Goal: Task Accomplishment & Management: Complete application form

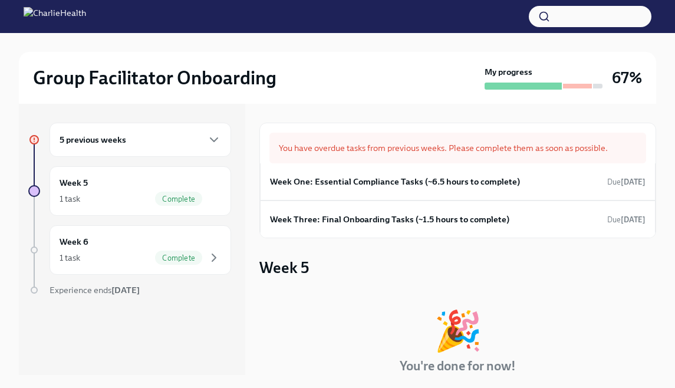
click at [186, 120] on div "5 previous weeks Week 5 1 task Complete Week 6 1 task Complete Experience ends …" at bounding box center [132, 239] width 226 height 271
click at [186, 144] on div "5 previous weeks" at bounding box center [140, 140] width 161 height 14
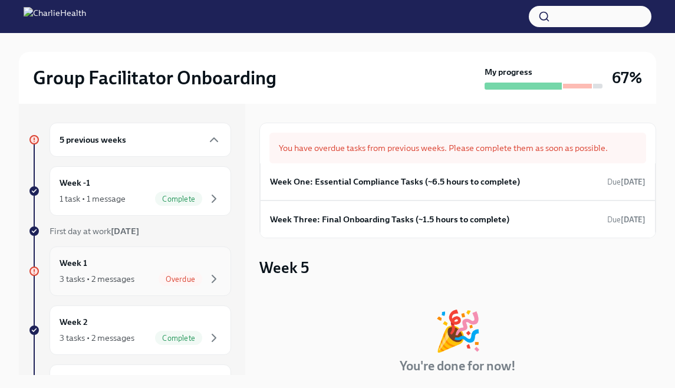
click at [172, 263] on div "Week 1 3 tasks • 2 messages Overdue" at bounding box center [140, 270] width 161 height 29
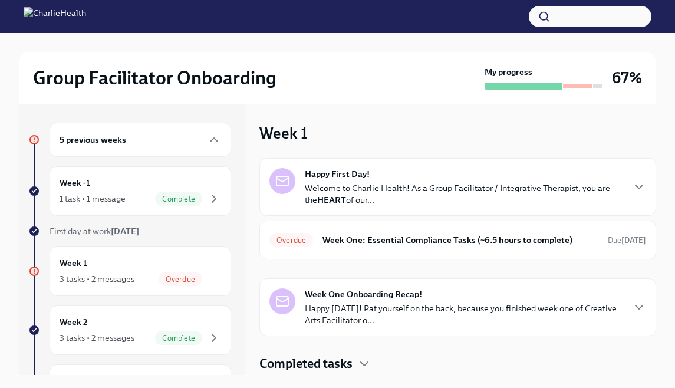
scroll to position [5, 0]
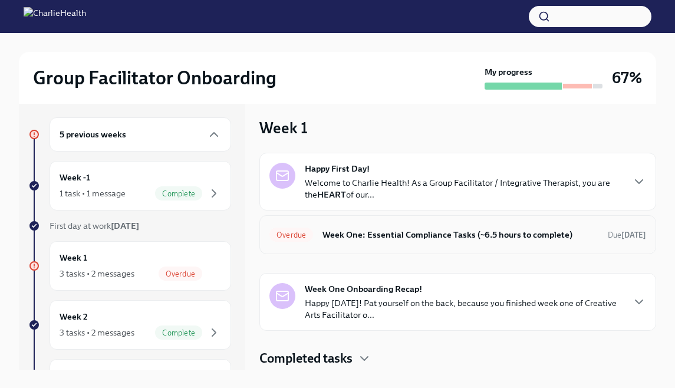
click at [441, 228] on h6 "Week One: Essential Compliance Tasks (~6.5 hours to complete)" at bounding box center [460, 234] width 276 height 13
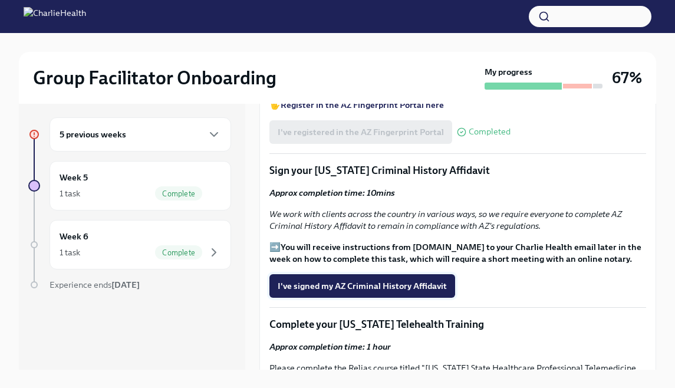
scroll to position [1402, 0]
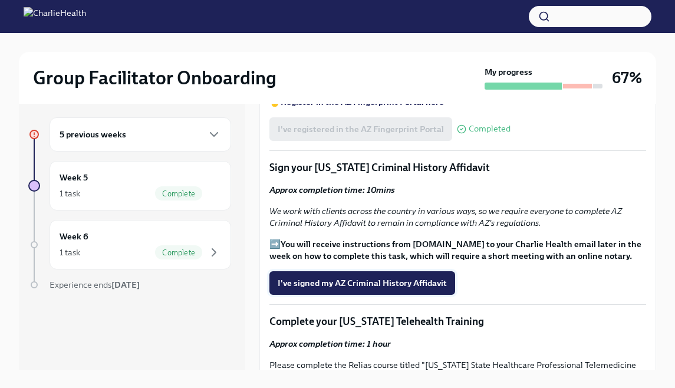
click at [382, 277] on span "I've signed my AZ Criminal History Affidavit" at bounding box center [362, 283] width 169 height 12
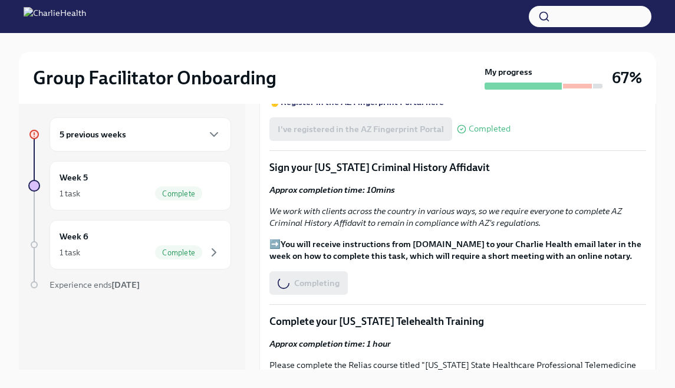
scroll to position [0, 0]
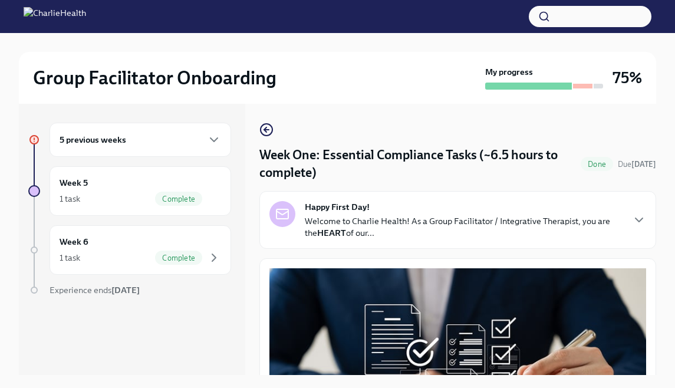
click at [199, 143] on div "5 previous weeks" at bounding box center [140, 140] width 161 height 14
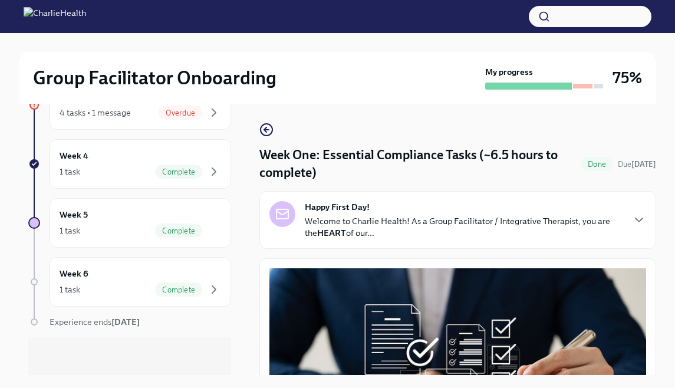
scroll to position [215, 0]
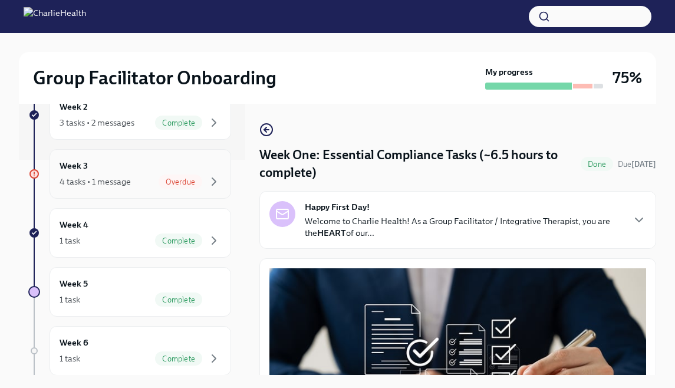
click at [139, 163] on div "Week 3 4 tasks • 1 message Overdue" at bounding box center [140, 173] width 161 height 29
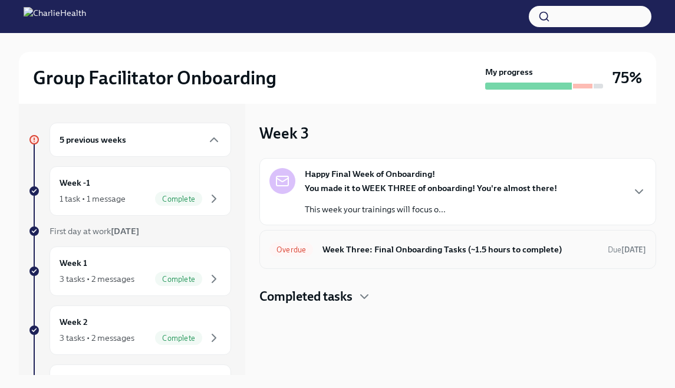
click at [438, 238] on div "Overdue Week Three: Final Onboarding Tasks (~1.5 hours to complete) Due 11 days…" at bounding box center [457, 249] width 397 height 39
click at [440, 245] on h6 "Week Three: Final Onboarding Tasks (~1.5 hours to complete)" at bounding box center [460, 249] width 276 height 13
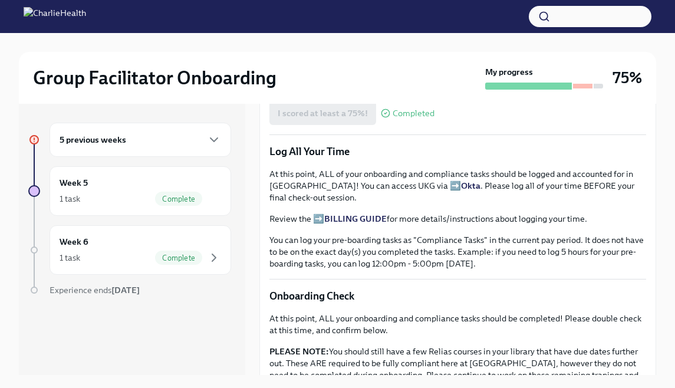
scroll to position [940, 0]
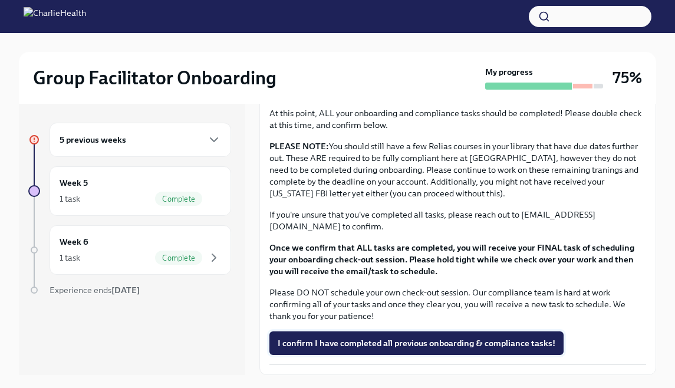
click at [435, 342] on span "I confirm I have completed all previous onboarding & compliance tasks!" at bounding box center [417, 343] width 278 height 12
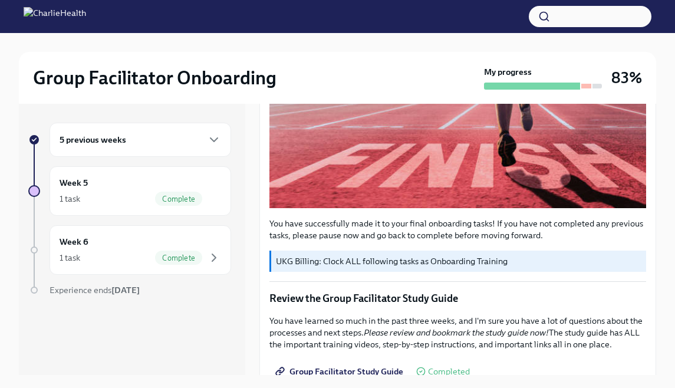
scroll to position [0, 0]
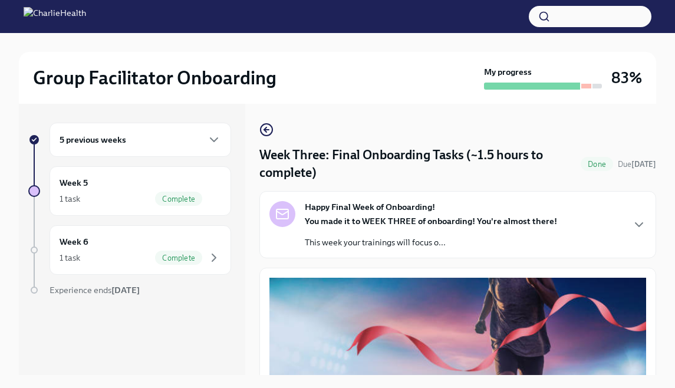
click at [153, 154] on div "5 previous weeks" at bounding box center [141, 140] width 182 height 34
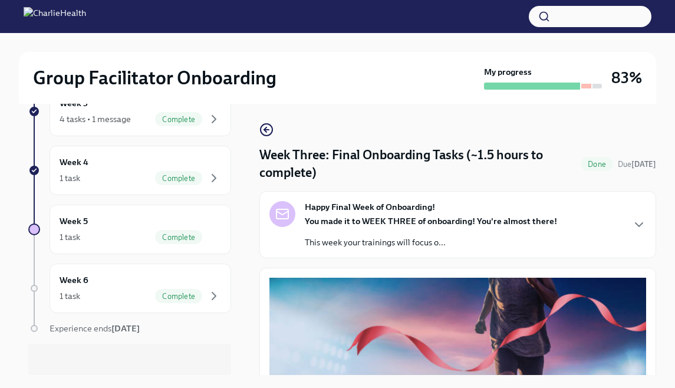
scroll to position [284, 0]
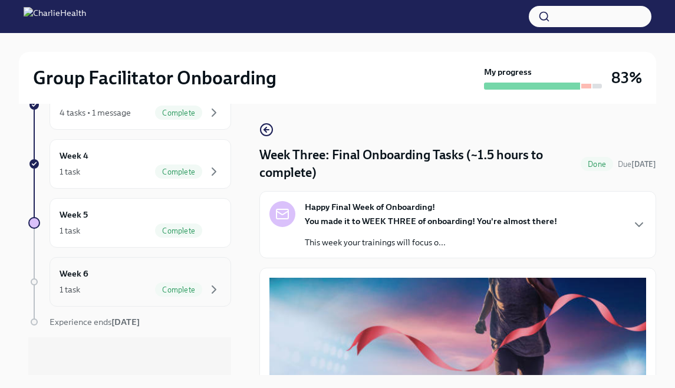
click at [127, 270] on div "Week 6 1 task Complete" at bounding box center [140, 281] width 161 height 29
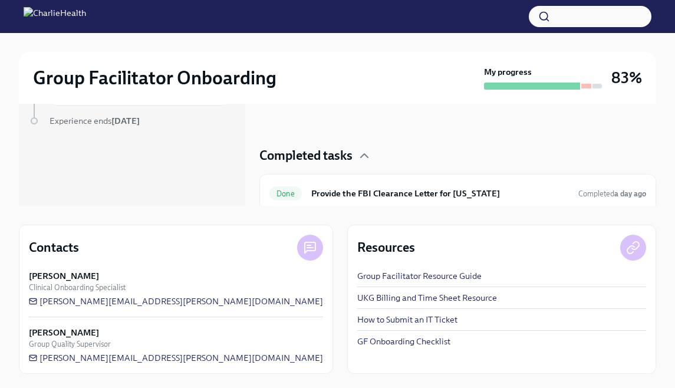
click at [618, 80] on h3 "83%" at bounding box center [626, 77] width 31 height 21
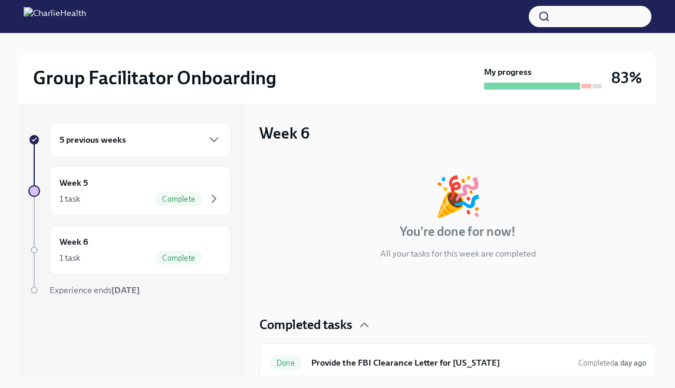
click at [221, 143] on div "5 previous weeks" at bounding box center [141, 140] width 182 height 34
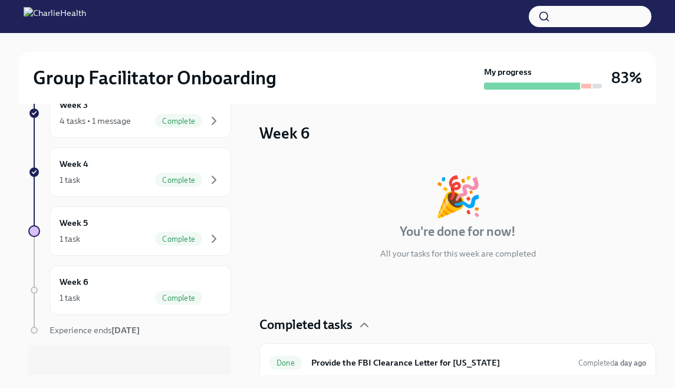
scroll to position [274, 0]
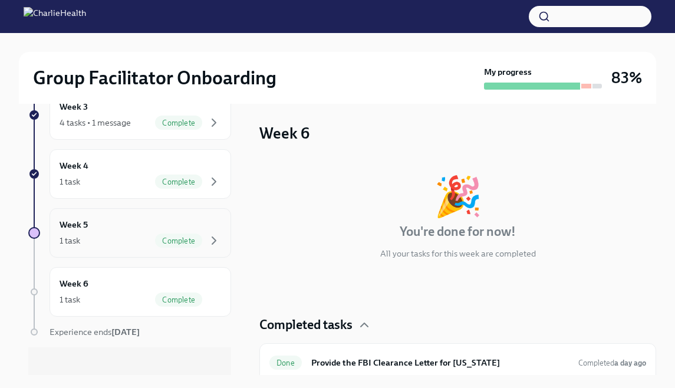
click at [127, 236] on div "1 task Complete" at bounding box center [140, 240] width 161 height 14
click at [157, 214] on div "Week 5 1 task Complete" at bounding box center [141, 233] width 182 height 50
click at [162, 288] on div "Week 6 1 task Complete" at bounding box center [140, 291] width 161 height 29
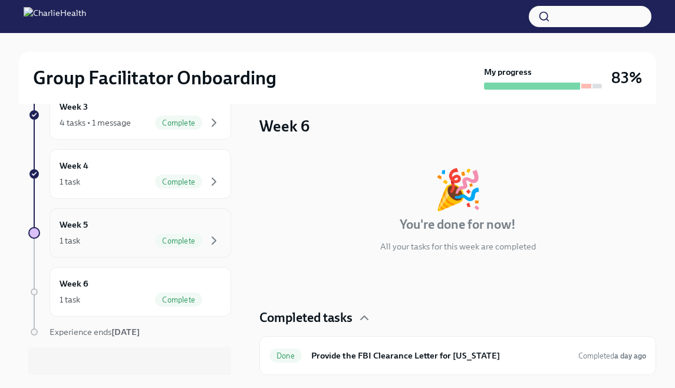
scroll to position [284, 0]
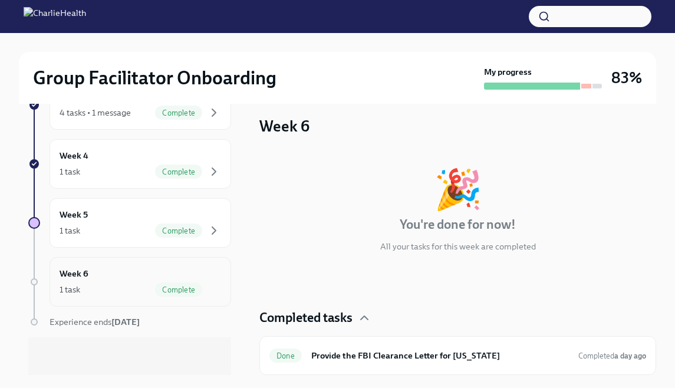
click at [106, 288] on div "1 task Complete" at bounding box center [140, 289] width 161 height 14
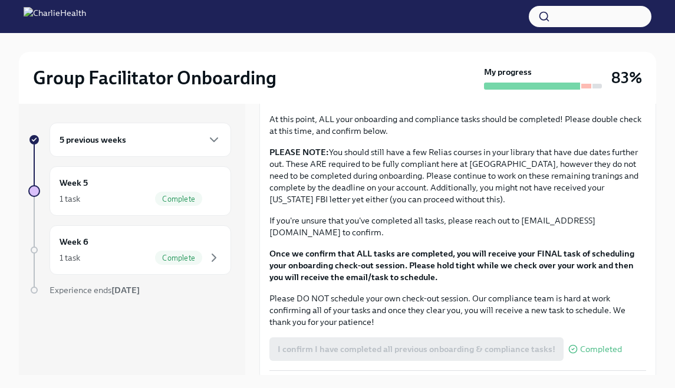
scroll to position [940, 0]
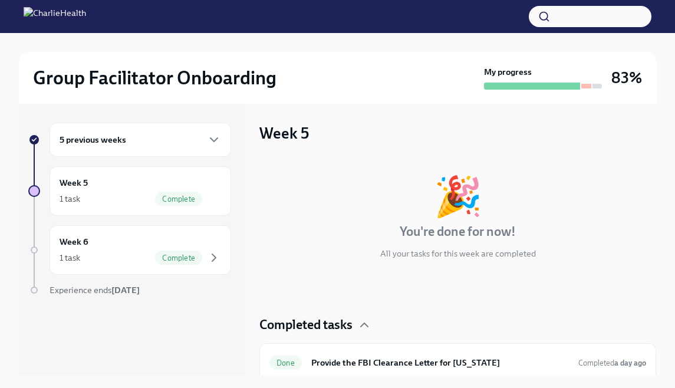
click at [183, 148] on div "5 previous weeks" at bounding box center [141, 140] width 182 height 34
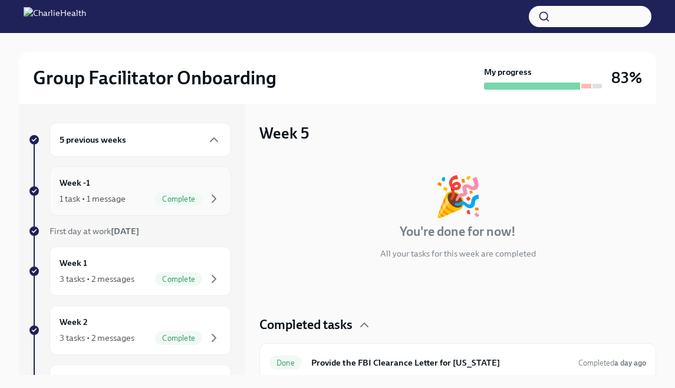
click at [156, 208] on div "Week -1 1 task • 1 message Complete" at bounding box center [141, 191] width 182 height 50
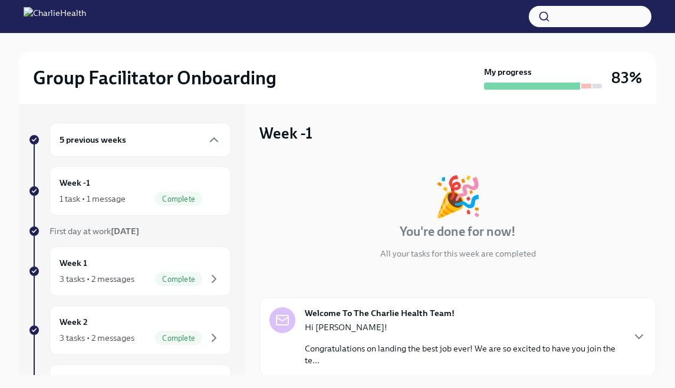
scroll to position [86, 0]
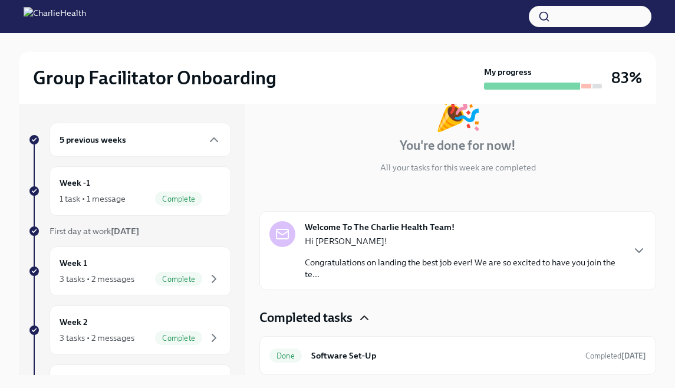
click at [366, 319] on icon "button" at bounding box center [364, 318] width 14 height 14
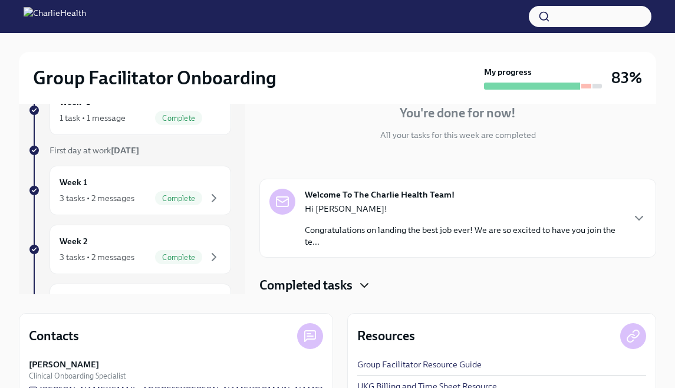
scroll to position [169, 0]
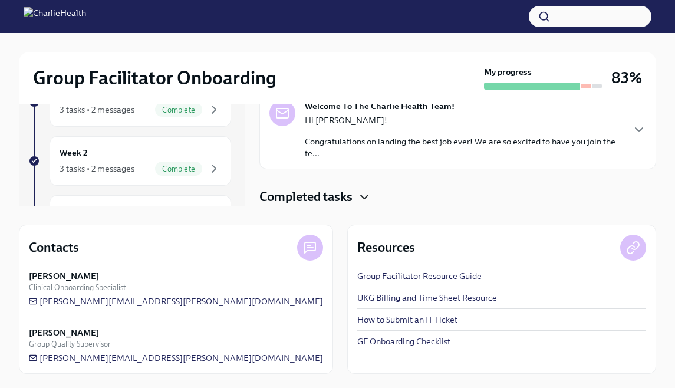
click at [362, 196] on icon "button" at bounding box center [364, 197] width 7 height 4
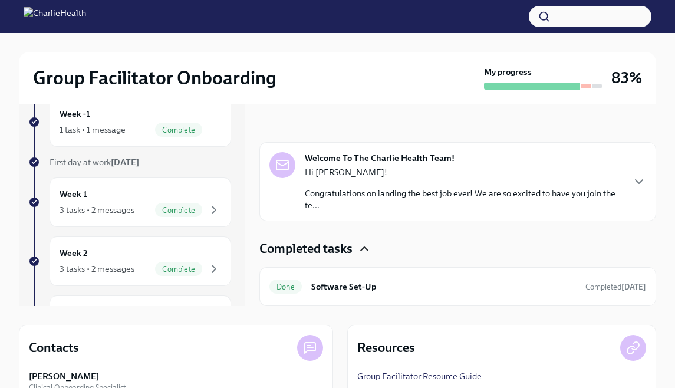
scroll to position [0, 0]
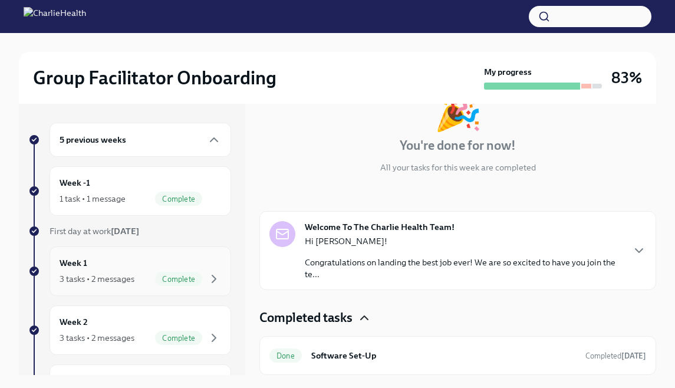
click at [144, 258] on div "Week 1 3 tasks • 2 messages Complete" at bounding box center [140, 270] width 161 height 29
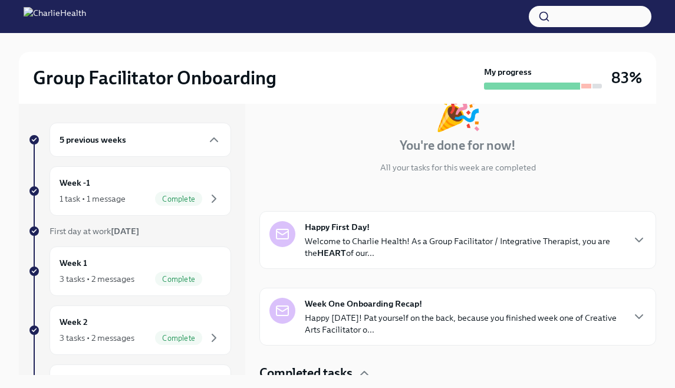
scroll to position [250, 0]
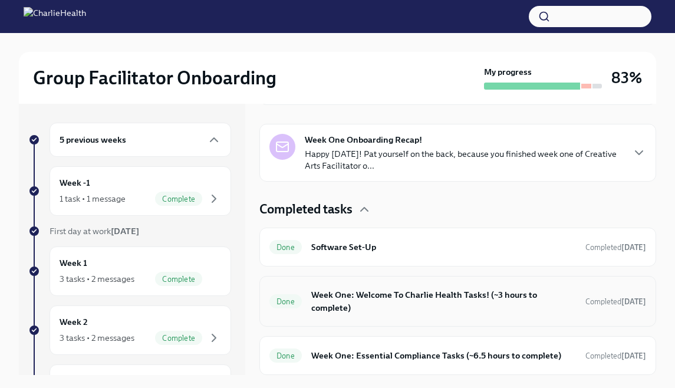
click at [358, 300] on h6 "Week One: Welcome To Charlie Health Tasks! (~3 hours to complete)" at bounding box center [443, 301] width 265 height 26
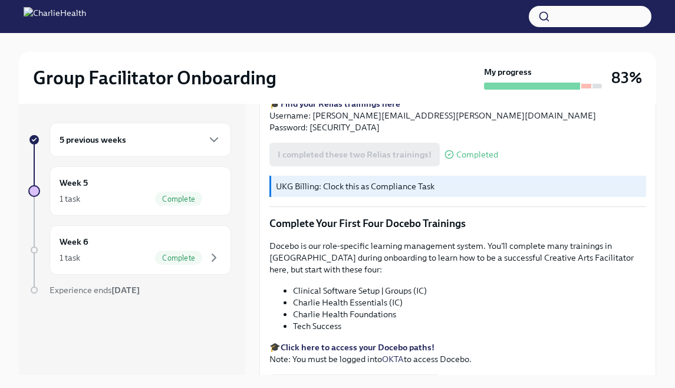
scroll to position [1510, 0]
